Goal: Task Accomplishment & Management: Use online tool/utility

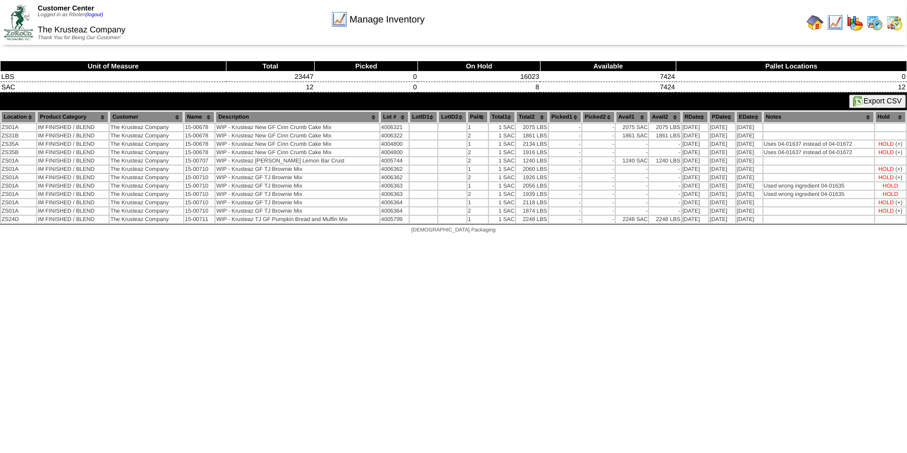
click at [817, 23] on img at bounding box center [815, 22] width 17 height 17
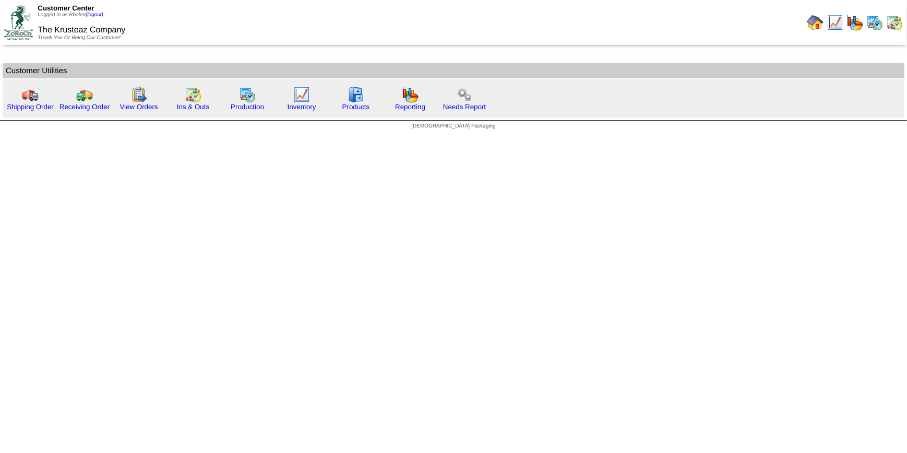
click at [812, 25] on img at bounding box center [815, 22] width 17 height 17
click at [812, 26] on img at bounding box center [815, 22] width 17 height 17
click at [37, 104] on link "Shipping Order" at bounding box center [30, 107] width 47 height 8
